Goal: Task Accomplishment & Management: Complete application form

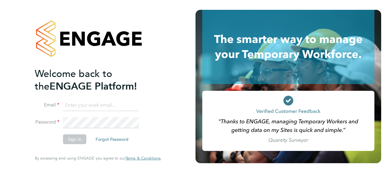
click at [76, 104] on input at bounding box center [101, 105] width 76 height 11
type input "christopher.grogan@hays.com"
click at [79, 133] on li "Password" at bounding box center [95, 125] width 120 height 17
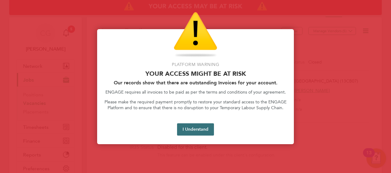
click at [180, 127] on button "I Understand" at bounding box center [195, 130] width 37 height 12
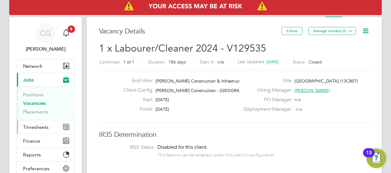
click at [40, 125] on span "Timesheets" at bounding box center [36, 127] width 26 height 6
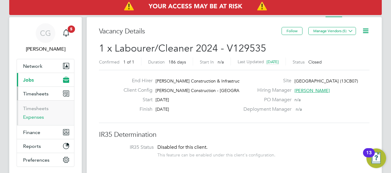
click at [40, 115] on link "Expenses" at bounding box center [33, 117] width 21 height 6
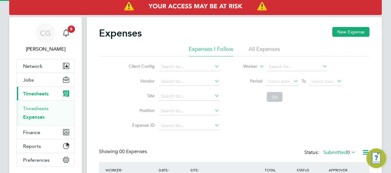
click at [39, 106] on link "Timesheets" at bounding box center [36, 109] width 26 height 6
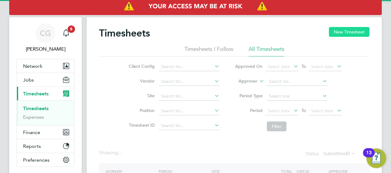
click at [344, 35] on button "New Timesheet" at bounding box center [349, 32] width 41 height 10
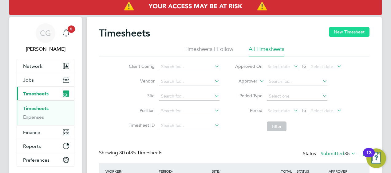
scroll to position [21, 53]
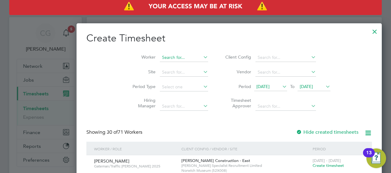
click at [160, 61] on input at bounding box center [184, 57] width 48 height 9
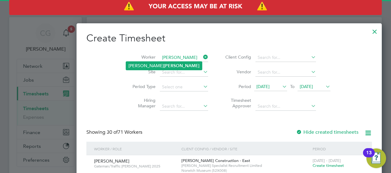
click at [154, 62] on li "[PERSON_NAME]" at bounding box center [164, 66] width 76 height 8
type input "[PERSON_NAME]"
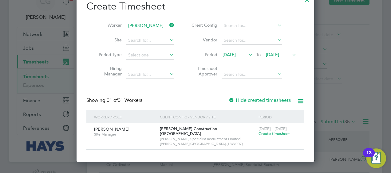
click at [273, 136] on div "[DATE] - [DATE] Create timesheet" at bounding box center [277, 132] width 41 height 17
click at [266, 133] on span "Create timesheet" at bounding box center [274, 133] width 31 height 5
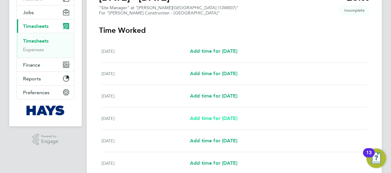
click at [230, 116] on span "Add time for [DATE]" at bounding box center [213, 119] width 47 height 6
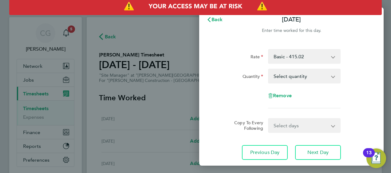
click at [304, 76] on select "Select quantity 0.5 1" at bounding box center [301, 76] width 64 height 14
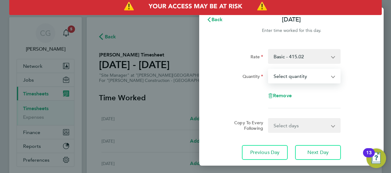
select select "1"
click at [269, 69] on select "Select quantity 0.5 1" at bounding box center [301, 76] width 64 height 14
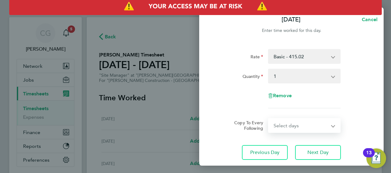
click at [291, 128] on select "Select days Day [DATE] [DATE] [DATE]" at bounding box center [301, 126] width 65 height 14
select select "WED"
click at [269, 119] on select "Select days Day [DATE] [DATE] [DATE]" at bounding box center [301, 126] width 65 height 14
select select "[DATE]"
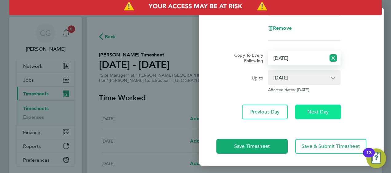
click at [314, 110] on span "Next Day" at bounding box center [317, 112] width 21 height 6
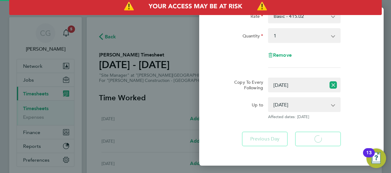
select select "1"
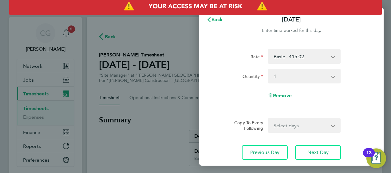
click at [301, 123] on select "Select days Day [DATE] [DATE]" at bounding box center [301, 126] width 65 height 14
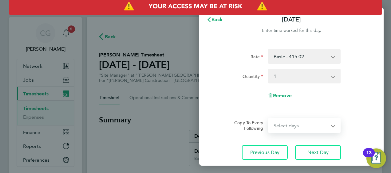
select select "THU"
click at [269, 119] on select "Select days Day [DATE] [DATE]" at bounding box center [301, 126] width 65 height 14
select select "[DATE]"
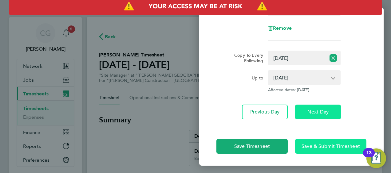
drag, startPoint x: 320, startPoint y: 148, endPoint x: 302, endPoint y: 109, distance: 43.3
click at [302, 109] on div "[DATE] Cancel Enter time worked for this day. Rate Basic - 415.02 Quantity Sele…" at bounding box center [291, 86] width 184 height 159
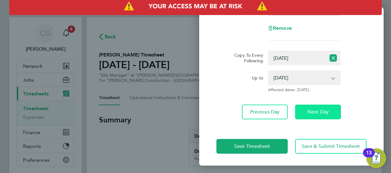
click at [302, 109] on button "Next Day" at bounding box center [318, 112] width 46 height 15
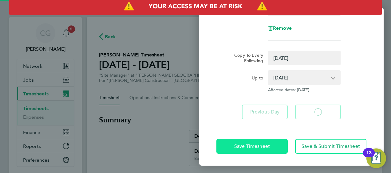
select select "0: null"
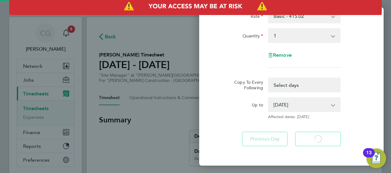
select select "1"
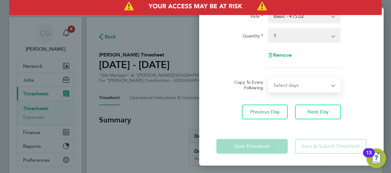
click at [301, 84] on select "Select days [DATE]" at bounding box center [301, 85] width 65 height 14
select select "FRI"
click at [269, 78] on select "Select days [DATE]" at bounding box center [301, 85] width 65 height 14
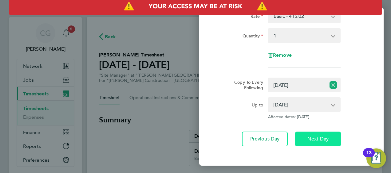
click at [310, 135] on button "Next Day" at bounding box center [318, 139] width 46 height 15
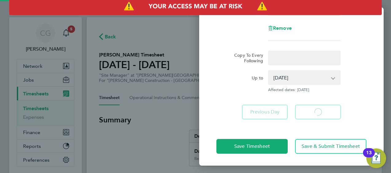
select select "1"
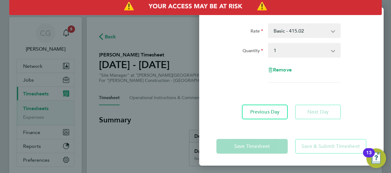
click at [256, 147] on app-form-button "Save Timesheet" at bounding box center [253, 146] width 75 height 15
click at [275, 113] on span "Previous Day" at bounding box center [265, 112] width 30 height 6
select select "1"
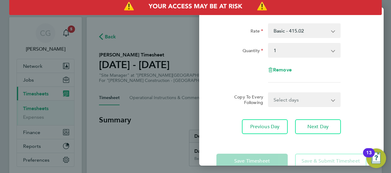
click at [272, 157] on app-form-button "Save Timesheet" at bounding box center [253, 161] width 75 height 15
click at [181, 132] on div "Back [DATE] Enter time worked for this day. Rate Basic - 415.02 Quantity Select…" at bounding box center [195, 86] width 391 height 173
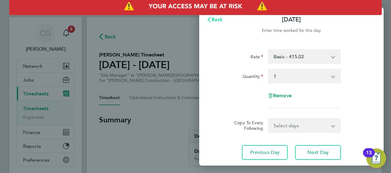
click at [211, 25] on button "Back" at bounding box center [214, 20] width 29 height 12
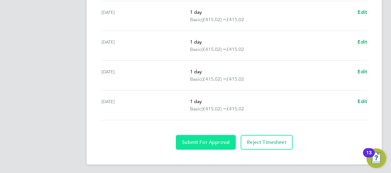
click at [217, 141] on span "Submit For Approval" at bounding box center [206, 143] width 48 height 6
